Goal: Information Seeking & Learning: Learn about a topic

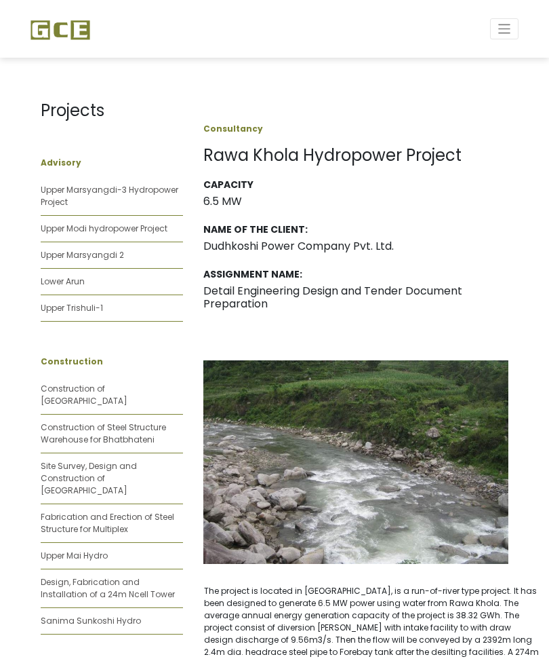
click at [508, 31] on span "Toggle navigation" at bounding box center [505, 29] width 16 height 16
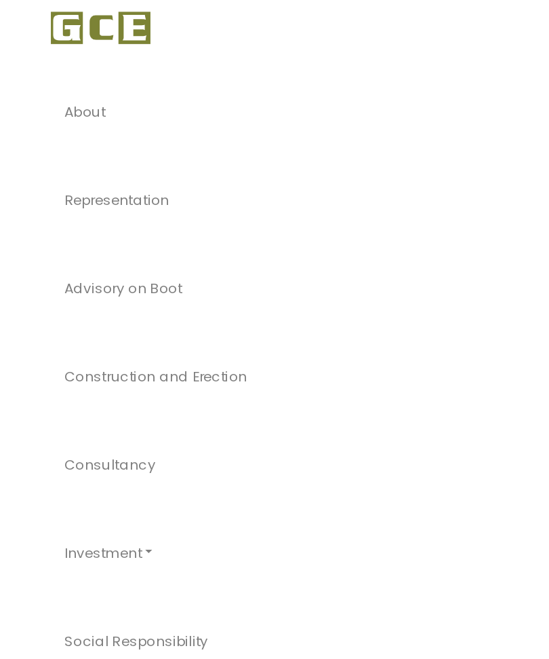
click at [54, 74] on span "About" at bounding box center [51, 80] width 24 height 12
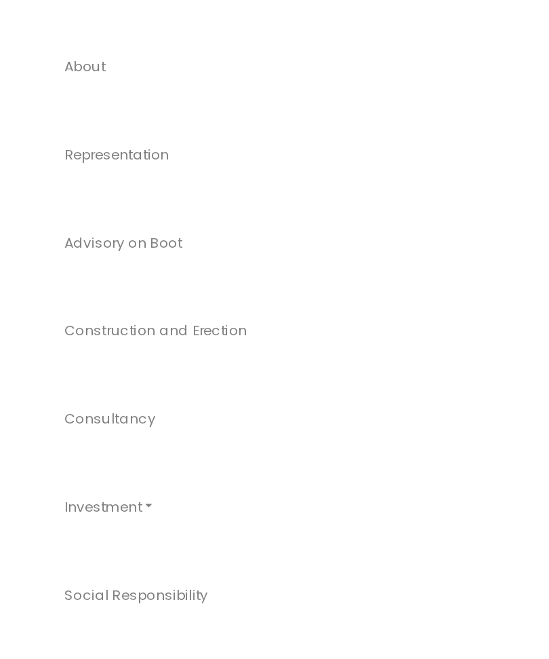
click at [91, 126] on span "Representation" at bounding box center [70, 132] width 62 height 12
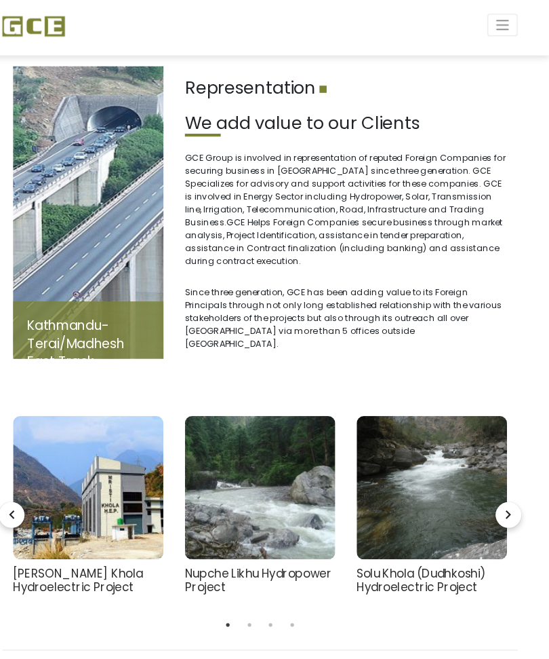
scroll to position [13, 0]
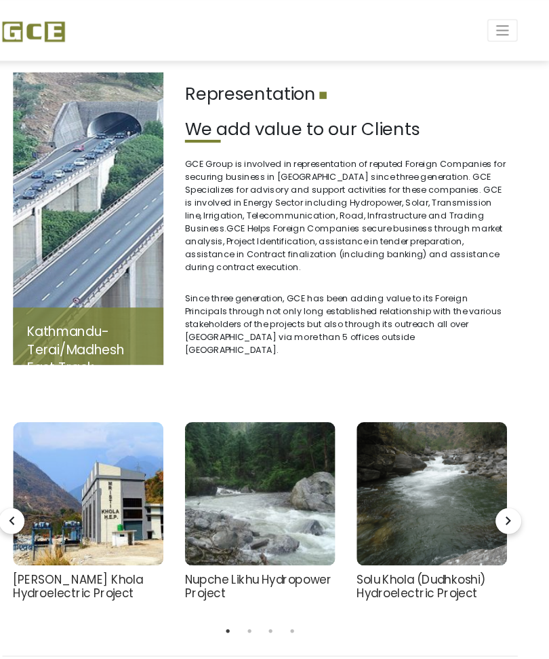
click at [113, 479] on img at bounding box center [112, 467] width 142 height 136
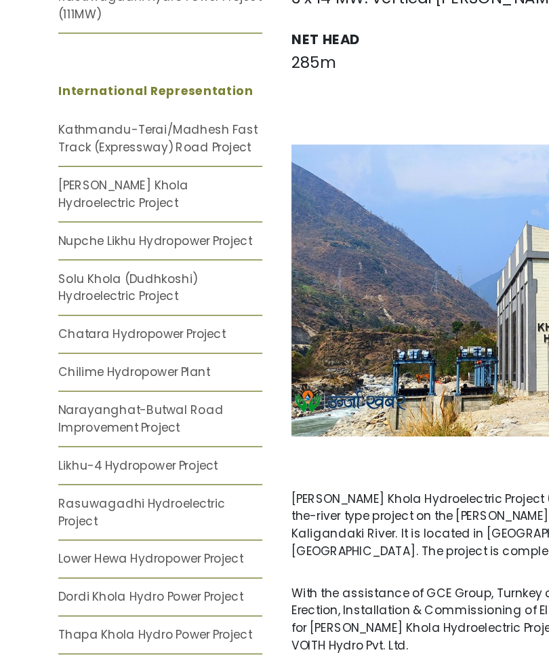
scroll to position [973, 0]
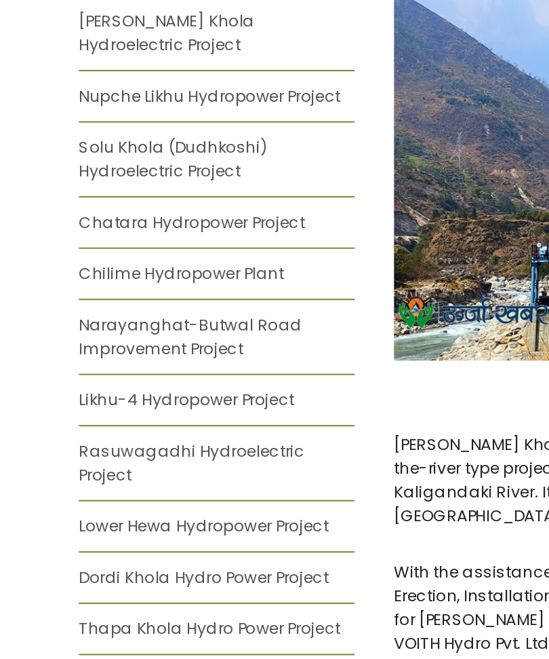
click at [157, 547] on link "Dordi Khola Hydro Power Project" at bounding box center [105, 553] width 129 height 12
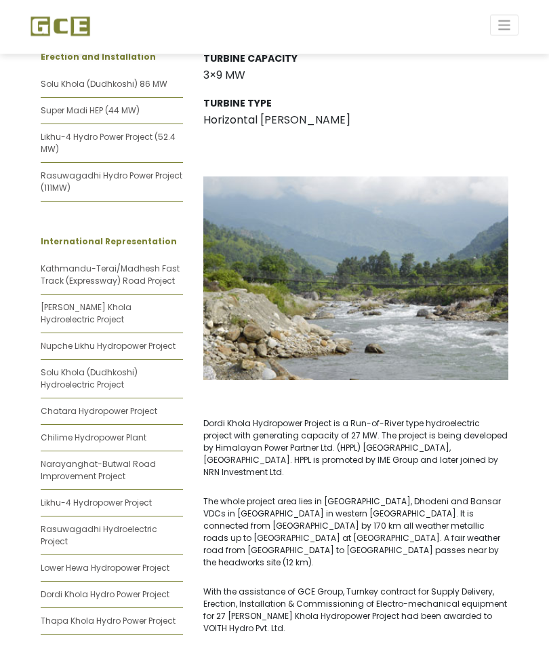
scroll to position [956, 0]
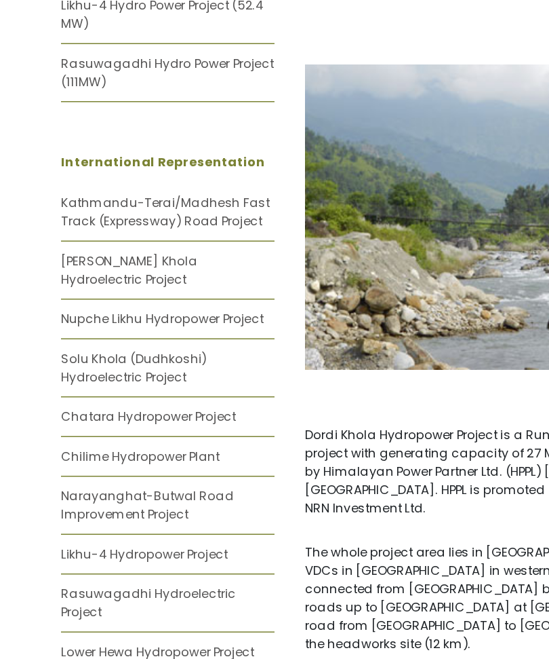
click at [139, 473] on link "Likhu-4 Hydropower Project" at bounding box center [96, 479] width 111 height 12
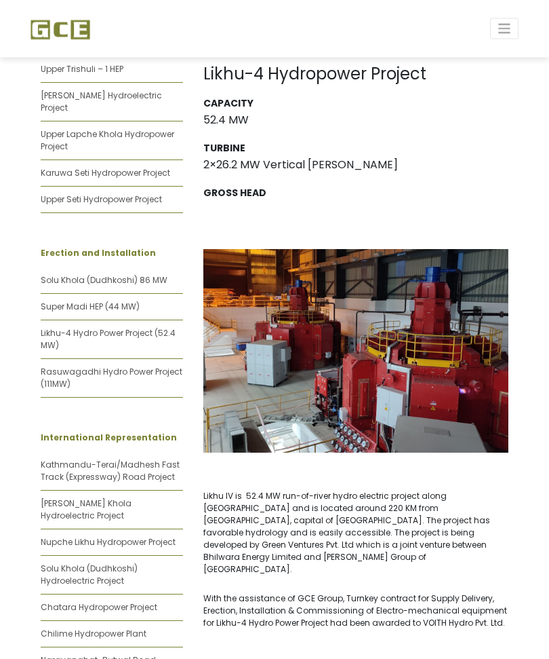
scroll to position [762, 0]
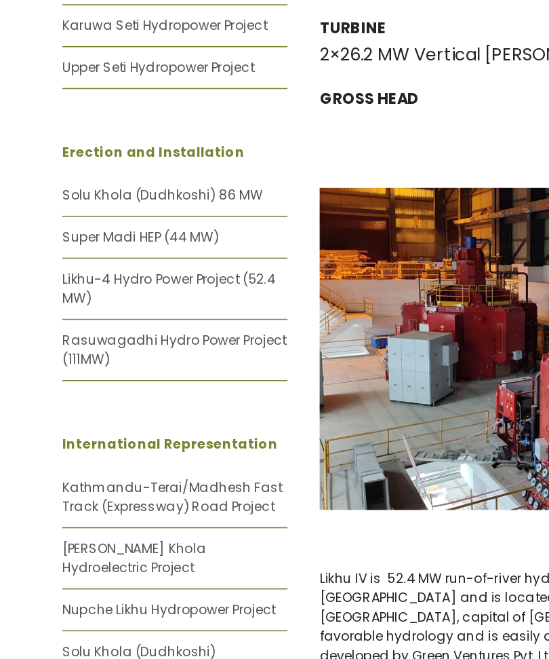
click at [151, 248] on link "Solu Khola (Dudhkoshi) 86 MW" at bounding box center [104, 254] width 127 height 12
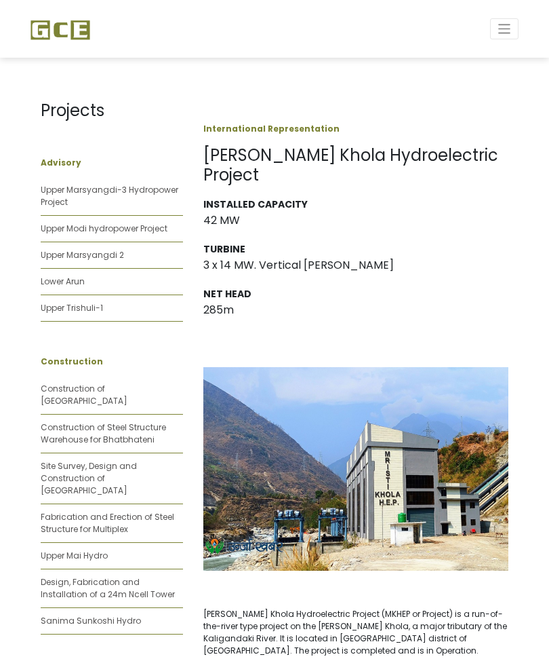
scroll to position [1252, 0]
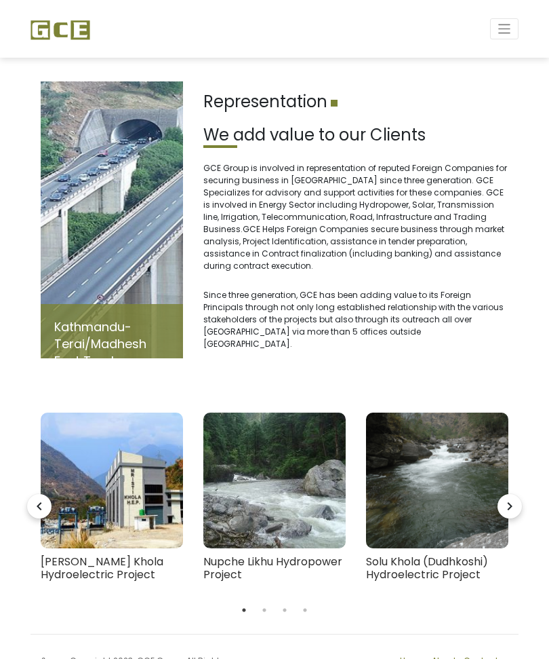
scroll to position [0, -8]
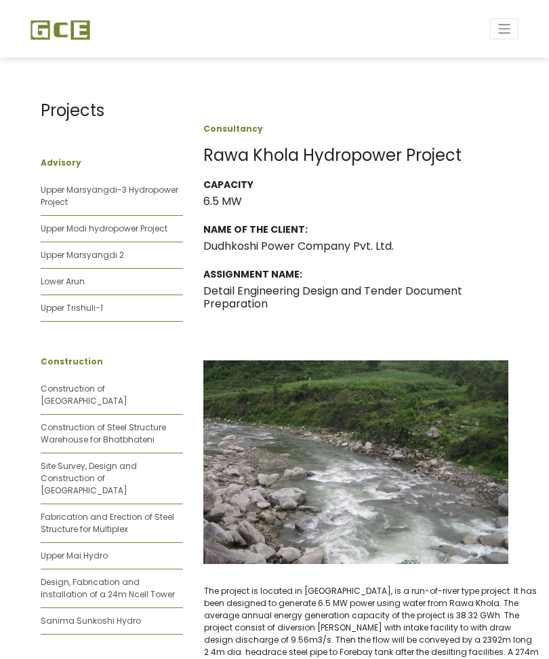
scroll to position [41, 1]
